Goal: Information Seeking & Learning: Compare options

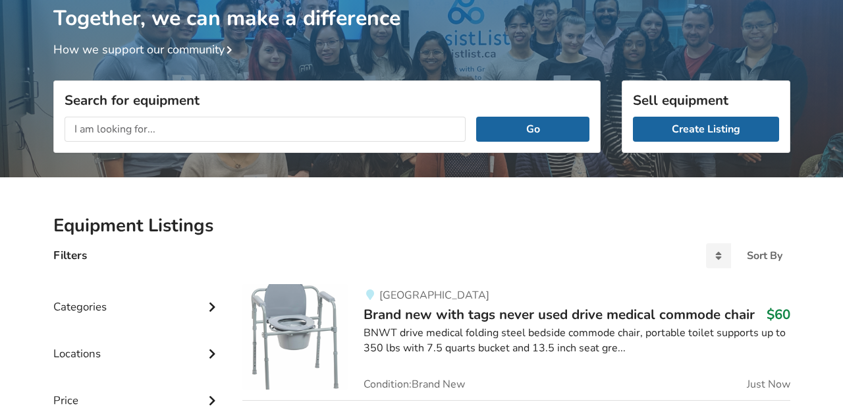
scroll to position [30, 0]
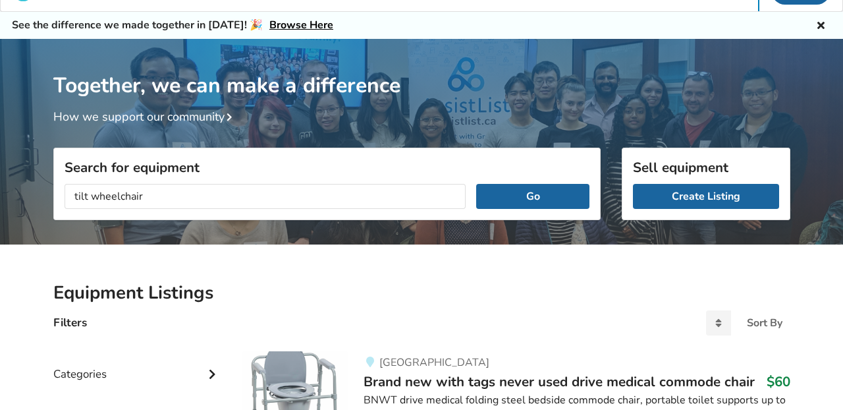
type input "tilt wheelchair"
click at [533, 196] on button "Go" at bounding box center [532, 196] width 113 height 25
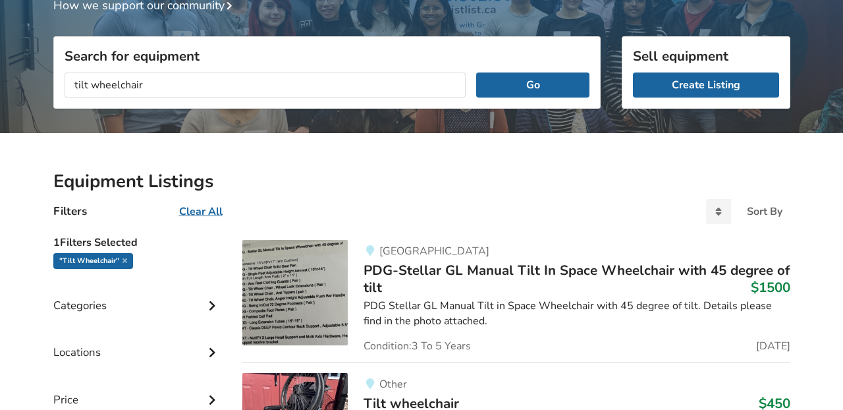
scroll to position [146, 0]
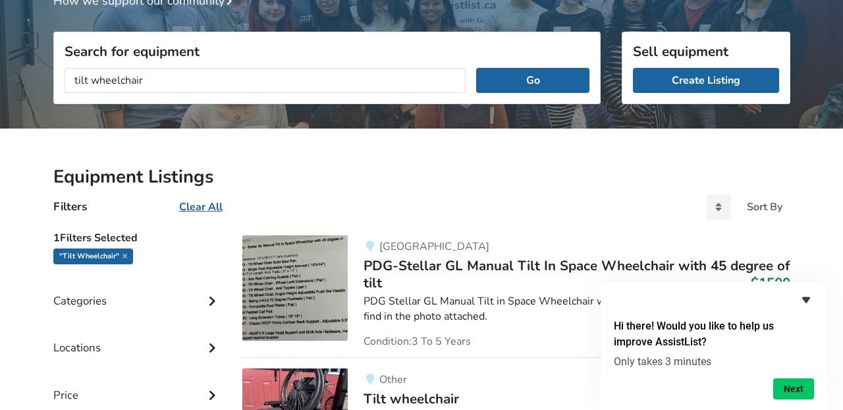
click at [808, 298] on icon "Hide survey" at bounding box center [806, 300] width 8 height 6
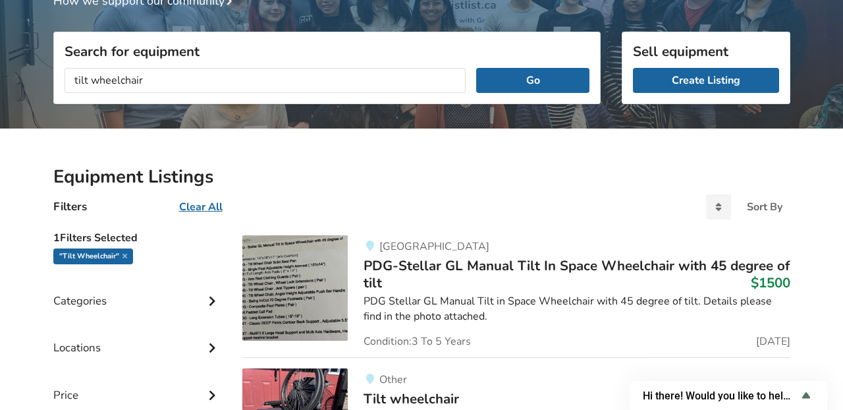
click at [308, 272] on img at bounding box center [294, 287] width 105 height 105
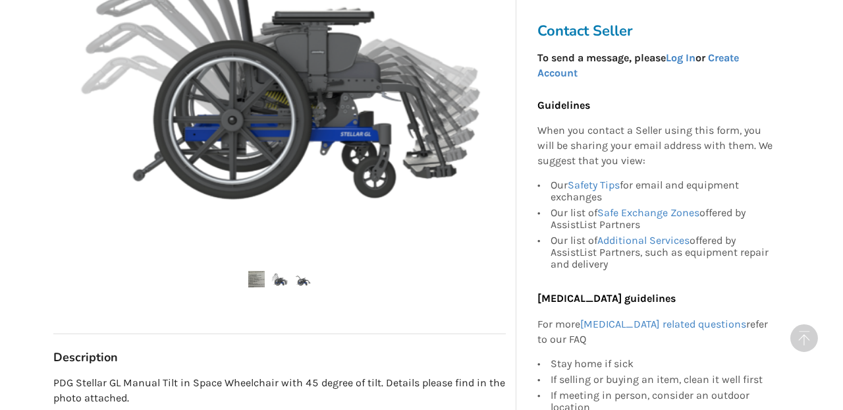
scroll to position [477, 0]
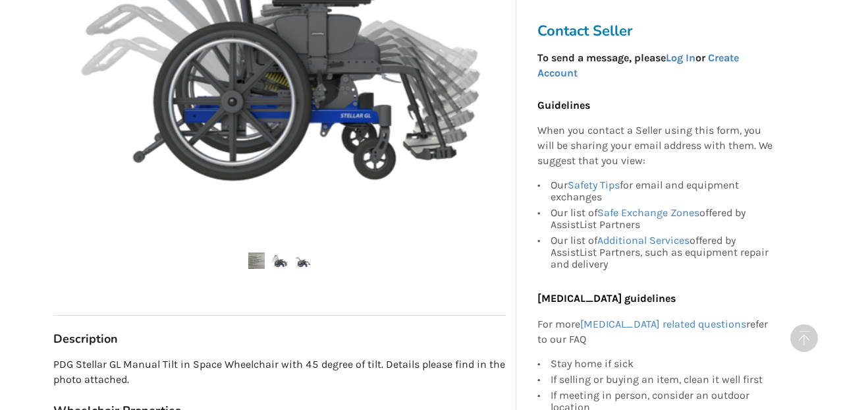
click at [283, 261] on img at bounding box center [279, 260] width 16 height 16
click at [304, 263] on img at bounding box center [302, 260] width 16 height 16
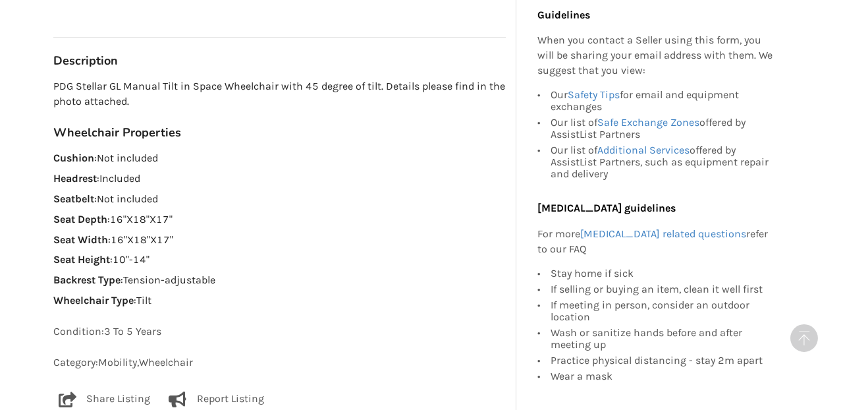
scroll to position [763, 0]
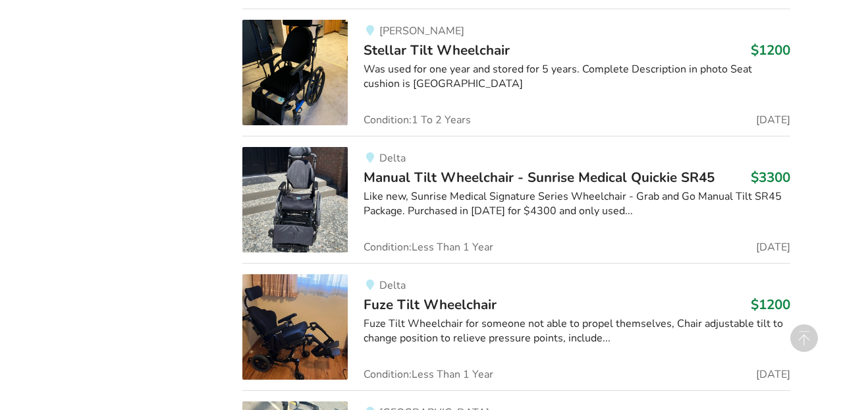
scroll to position [1017, 0]
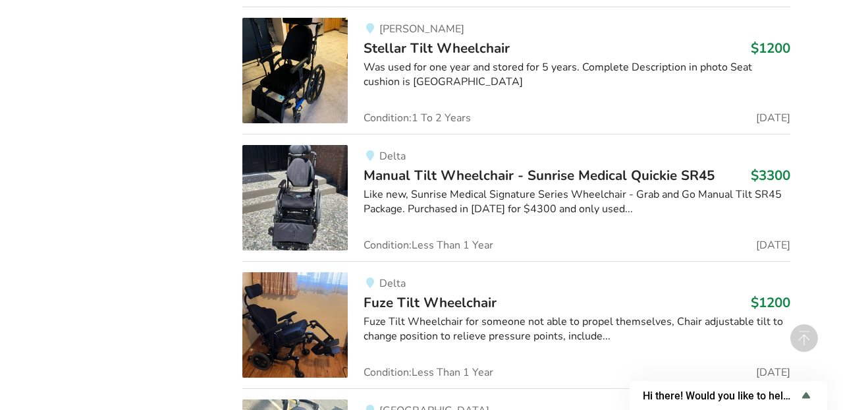
click at [285, 169] on img at bounding box center [294, 197] width 105 height 105
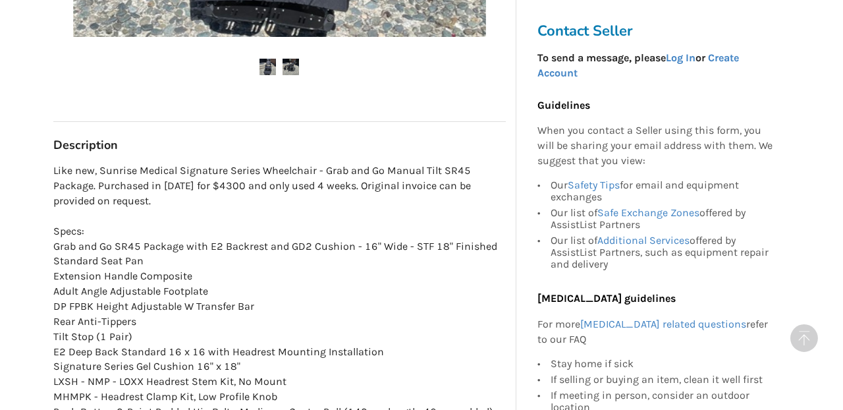
scroll to position [675, 0]
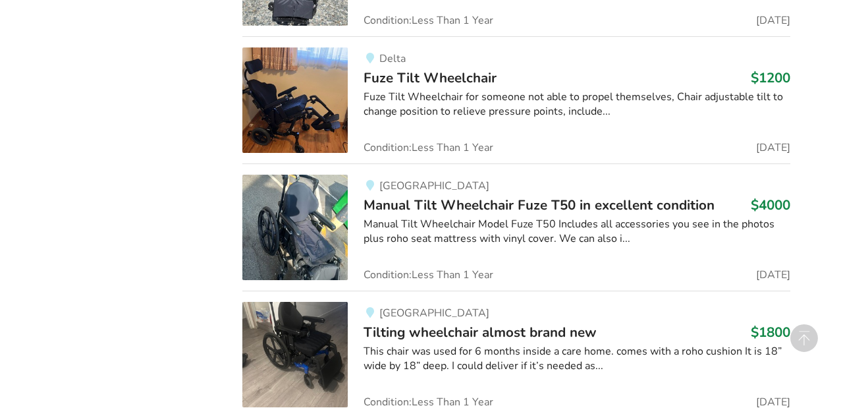
scroll to position [1248, 0]
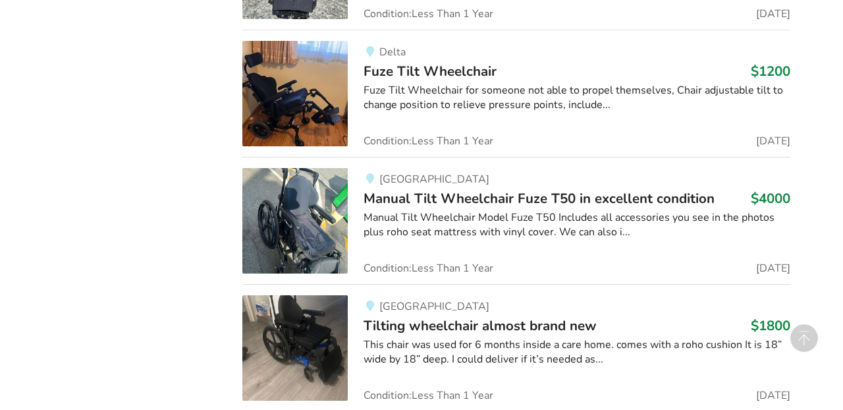
click at [262, 105] on img at bounding box center [294, 93] width 105 height 105
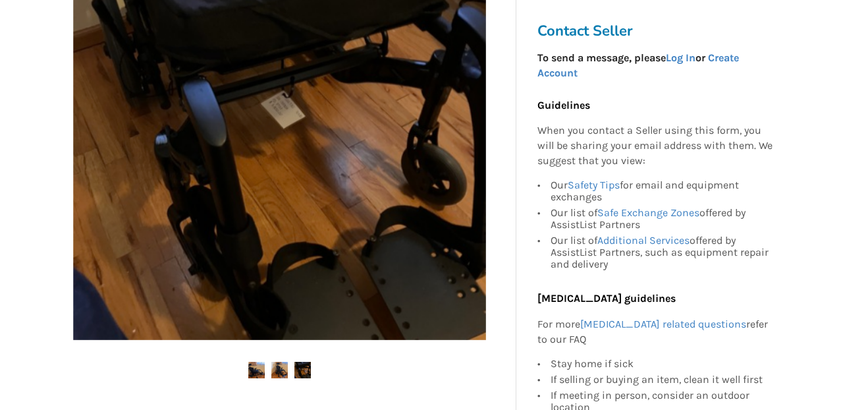
scroll to position [318, 0]
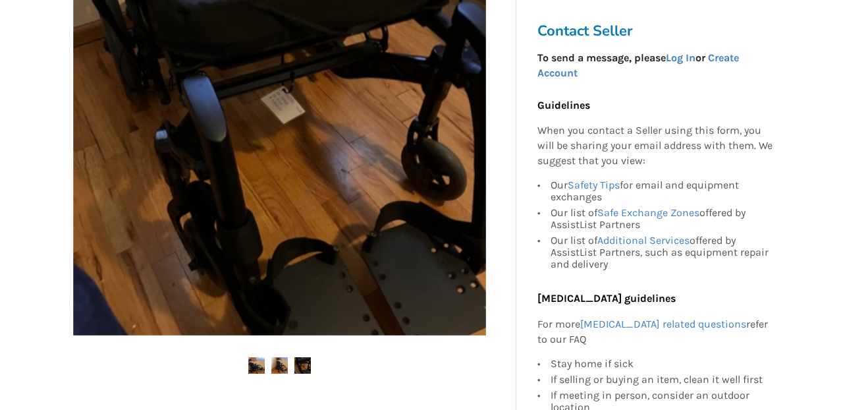
click at [282, 373] on ul at bounding box center [279, 366] width 453 height 18
click at [281, 367] on img at bounding box center [279, 365] width 16 height 16
